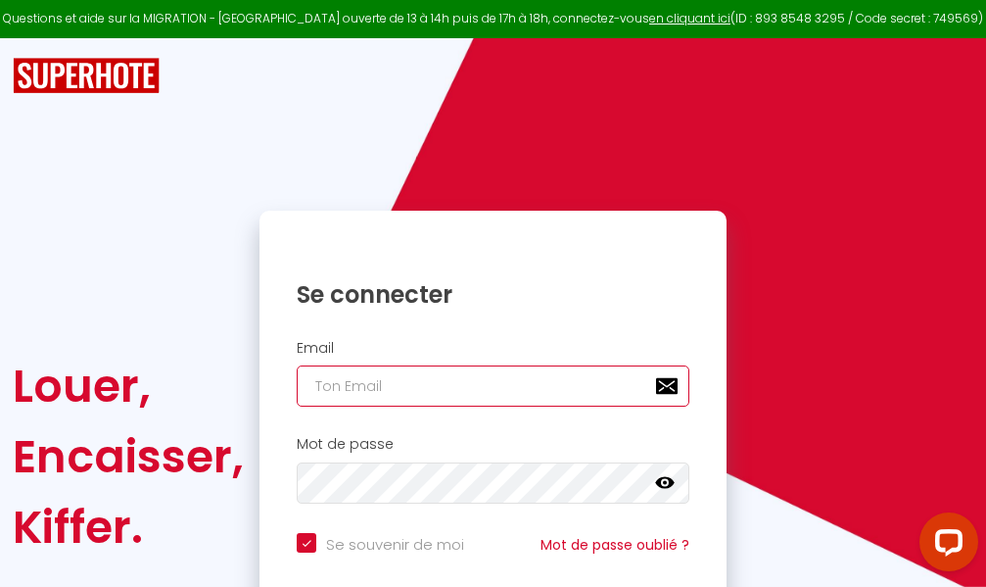
click at [496, 397] on input "email" at bounding box center [493, 385] width 393 height 41
type input "m"
checkbox input "true"
type input "ma"
checkbox input "true"
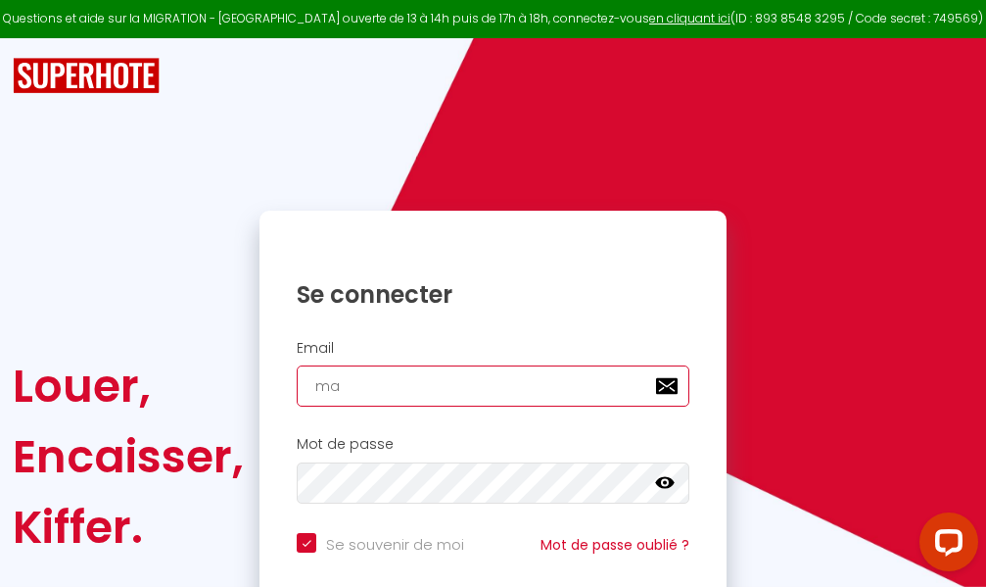
type input "mar"
checkbox input "true"
type input "marc"
checkbox input "true"
type input "marcd"
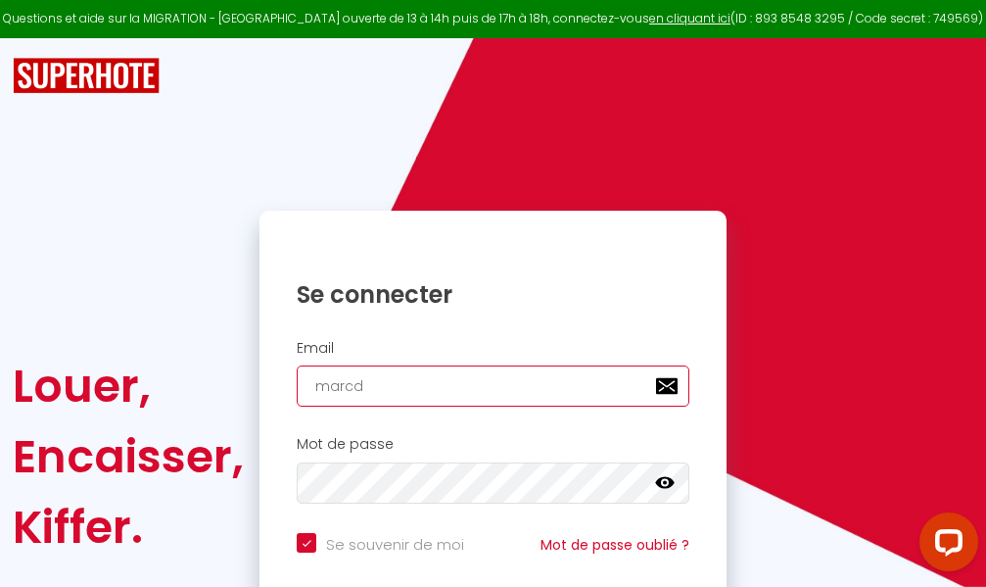
checkbox input "true"
type input "marcdp"
checkbox input "true"
type input "marcdpo"
checkbox input "true"
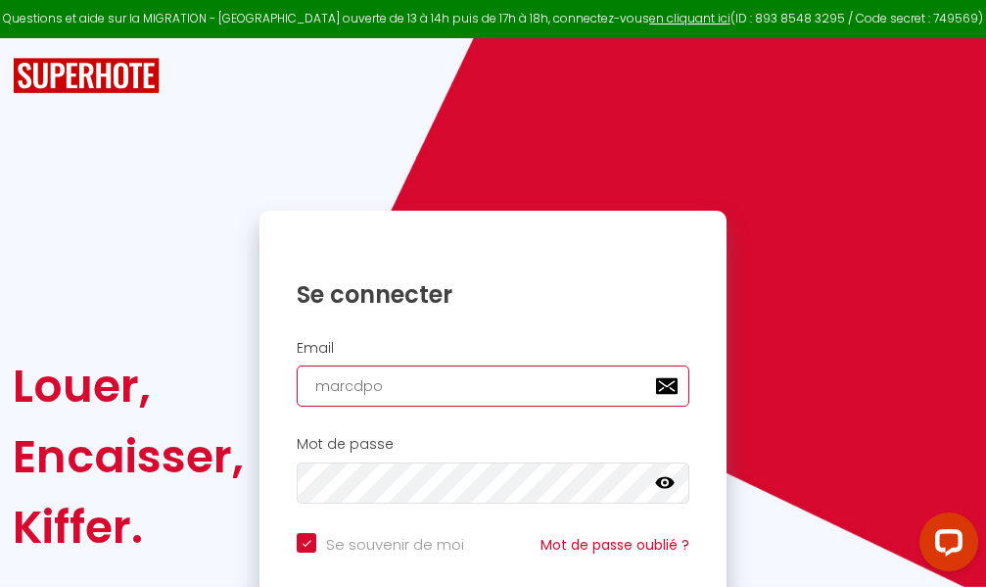
type input "marcdpoz"
checkbox input "true"
type input "marcdpoz."
checkbox input "true"
type input "marcdpoz.l"
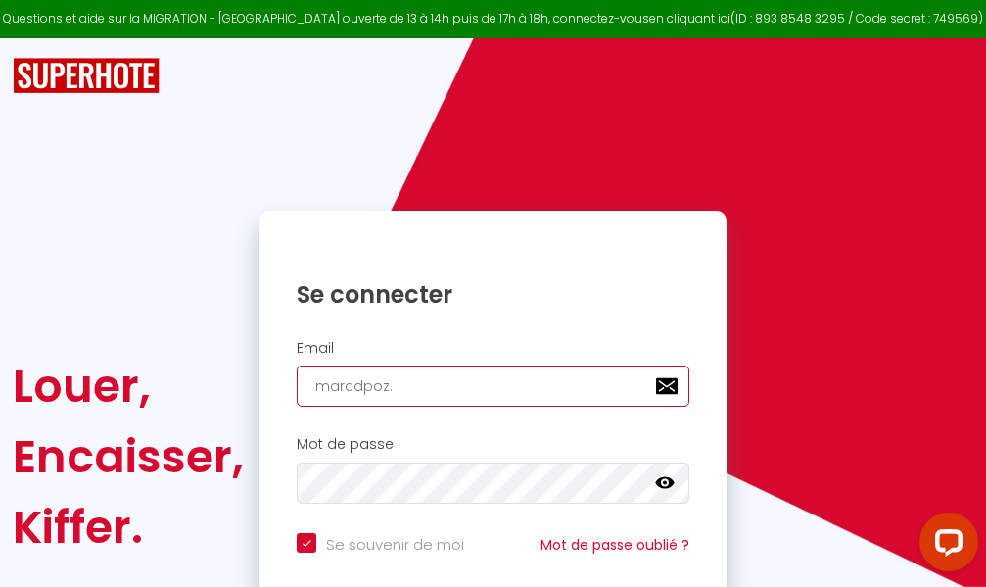
checkbox input "true"
type input "marcdpoz.lo"
checkbox input "true"
type input "marcdpoz.loc"
checkbox input "true"
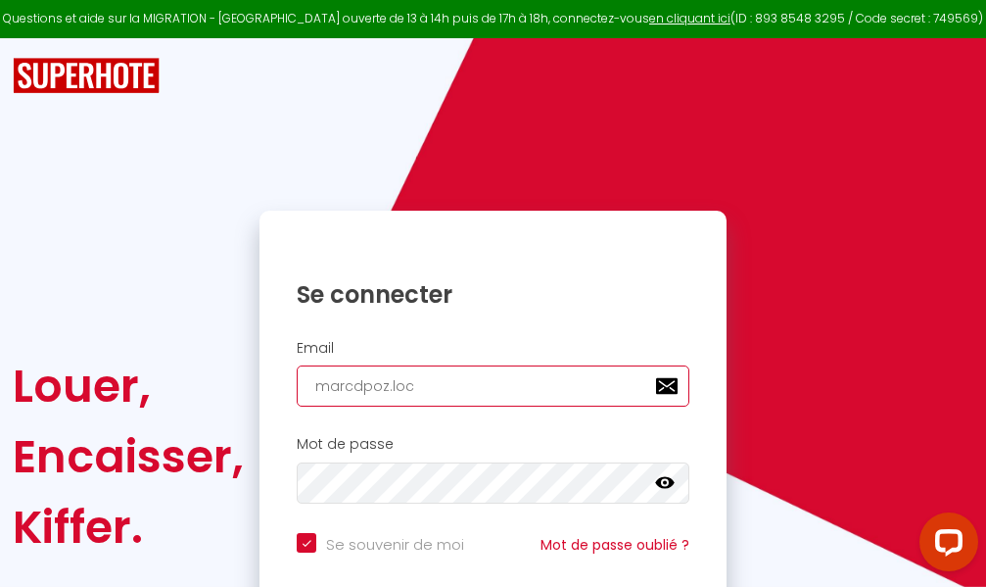
type input "marcdpoz.loca"
checkbox input "true"
type input "marcdpoz.locat"
checkbox input "true"
type input "marcdpoz.locati"
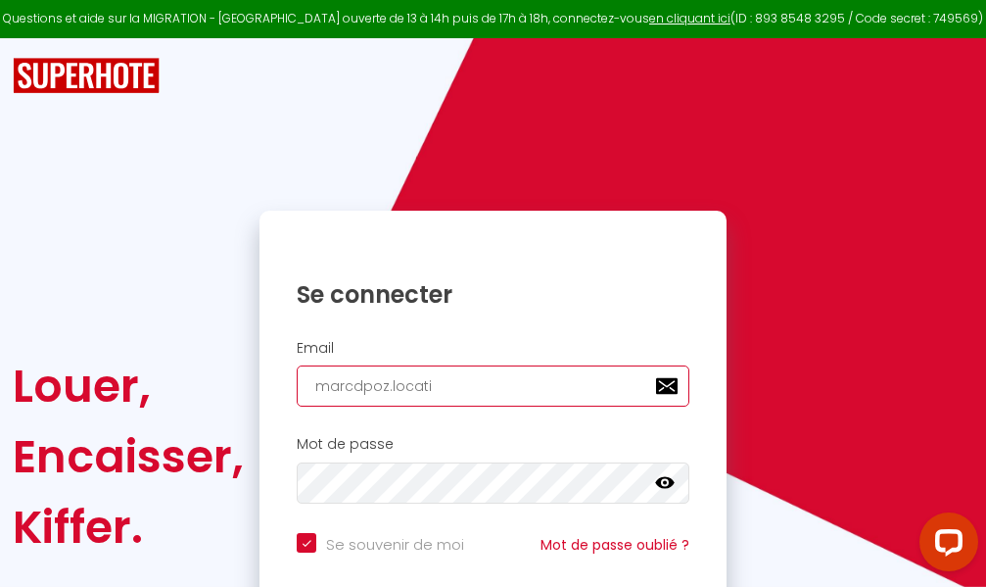
checkbox input "true"
type input "marcdpoz.locatio"
checkbox input "true"
type input "marcdpoz.location"
checkbox input "true"
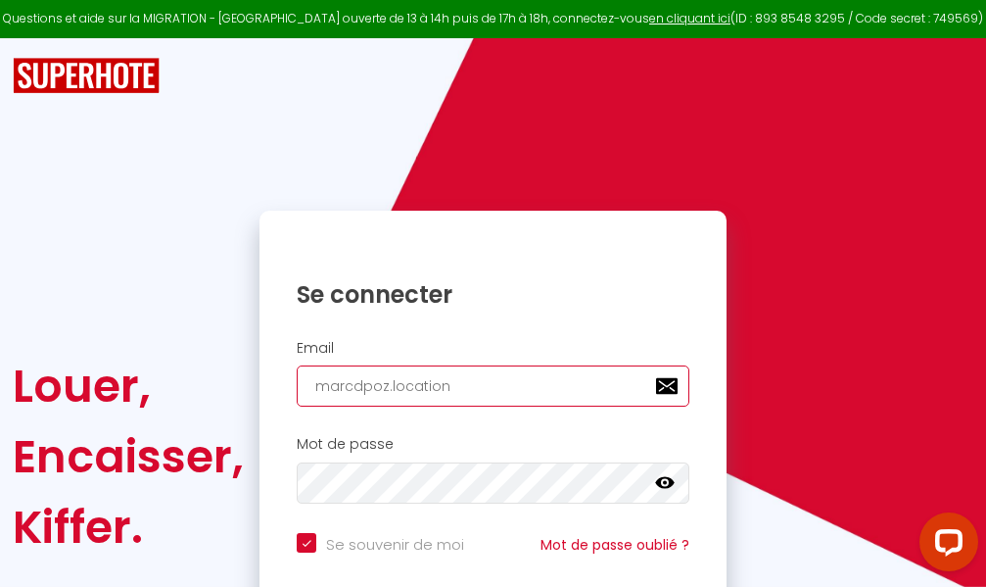
type input "marcdpoz.location@"
checkbox input "true"
type input "marcdpoz.location@g"
checkbox input "true"
type input "marcdpoz.location@gm"
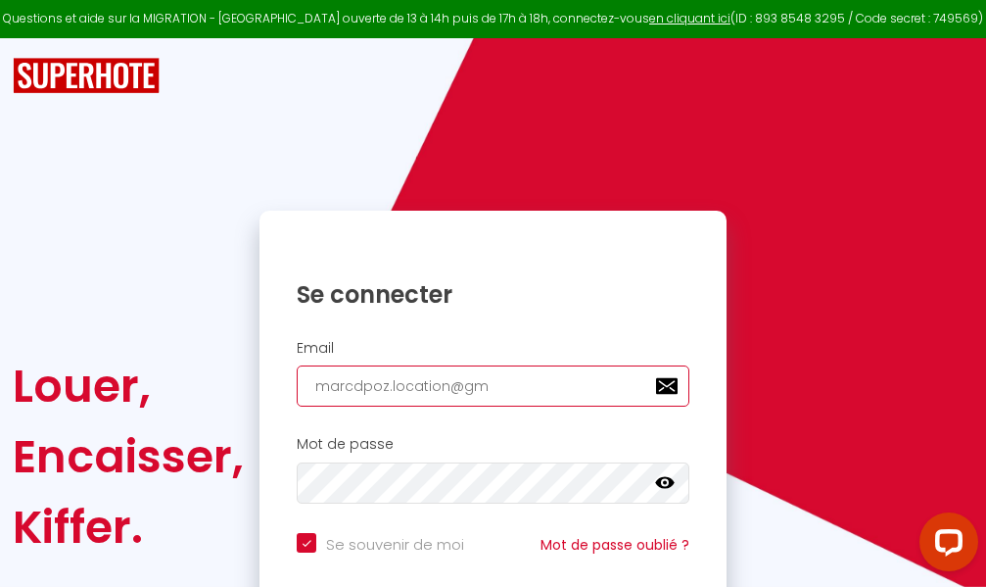
checkbox input "true"
type input "marcdpoz.location@gma"
checkbox input "true"
type input "marcdpoz.location@gmai"
checkbox input "true"
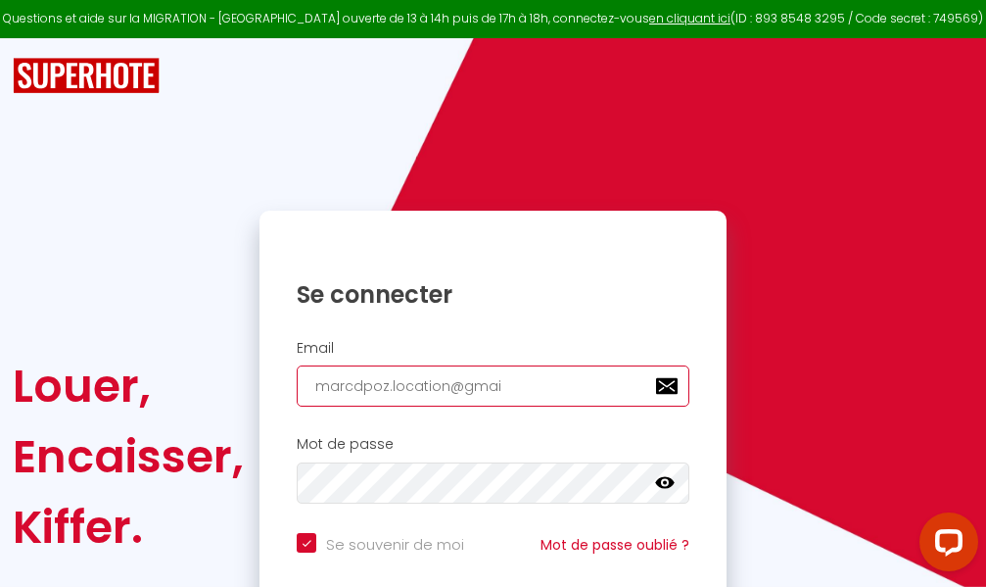
type input "[EMAIL_ADDRESS]"
checkbox input "true"
type input "[EMAIL_ADDRESS]."
checkbox input "true"
type input "marcdpoz.location@gmail.c"
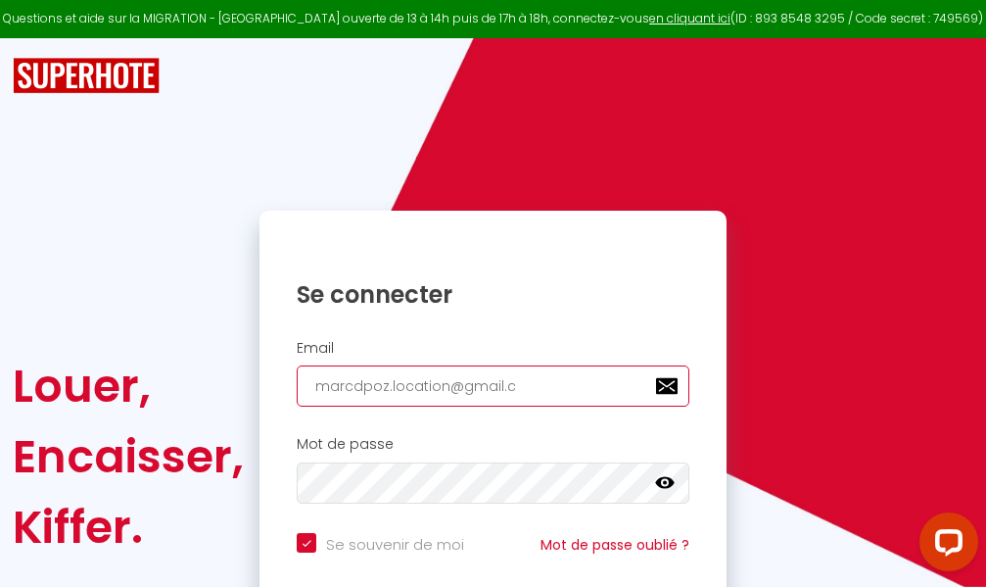
checkbox input "true"
type input "[EMAIL_ADDRESS][DOMAIN_NAME]"
checkbox input "true"
type input "[EMAIL_ADDRESS][DOMAIN_NAME]"
checkbox input "true"
